Goal: Check status: Check status

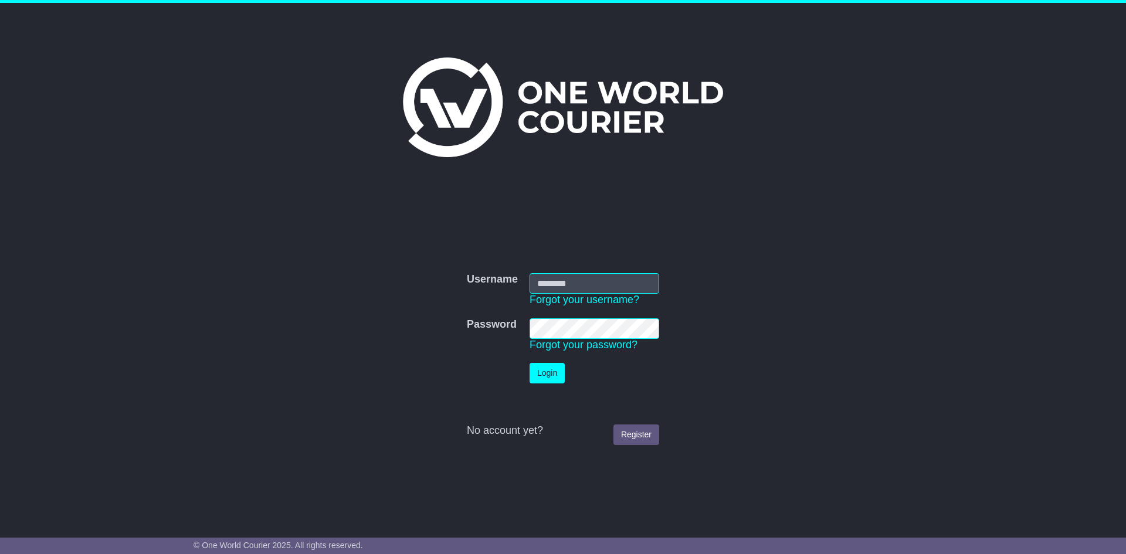
type input "**********"
click at [547, 373] on button "Login" at bounding box center [547, 373] width 35 height 21
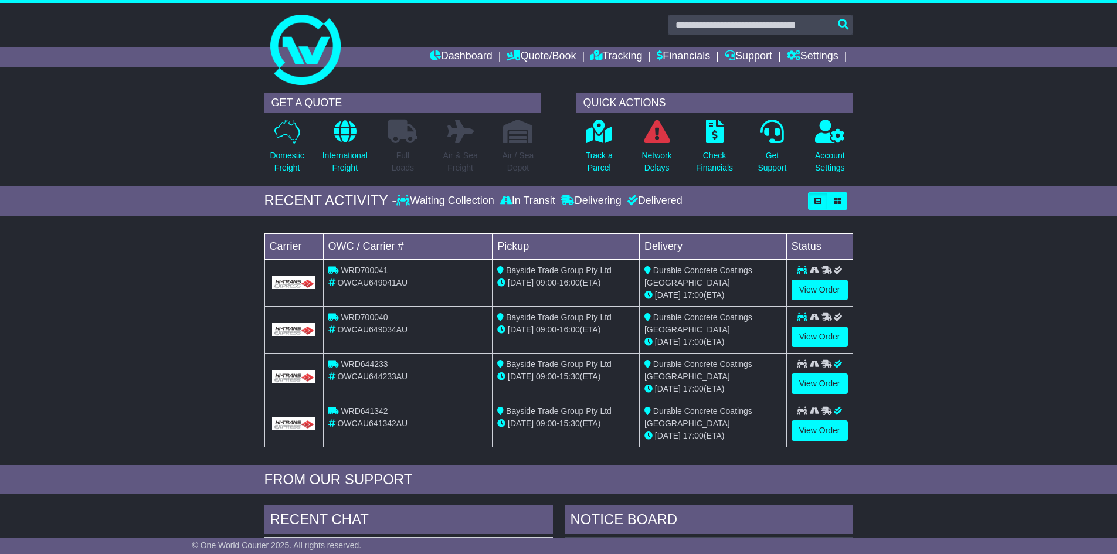
click at [148, 355] on div "Loading... No bookings found Carrier OWC / Carrier # Pickup Delivery Status WRD…" at bounding box center [558, 344] width 1117 height 244
click at [823, 288] on link "View Order" at bounding box center [820, 290] width 56 height 21
